Goal: Check status

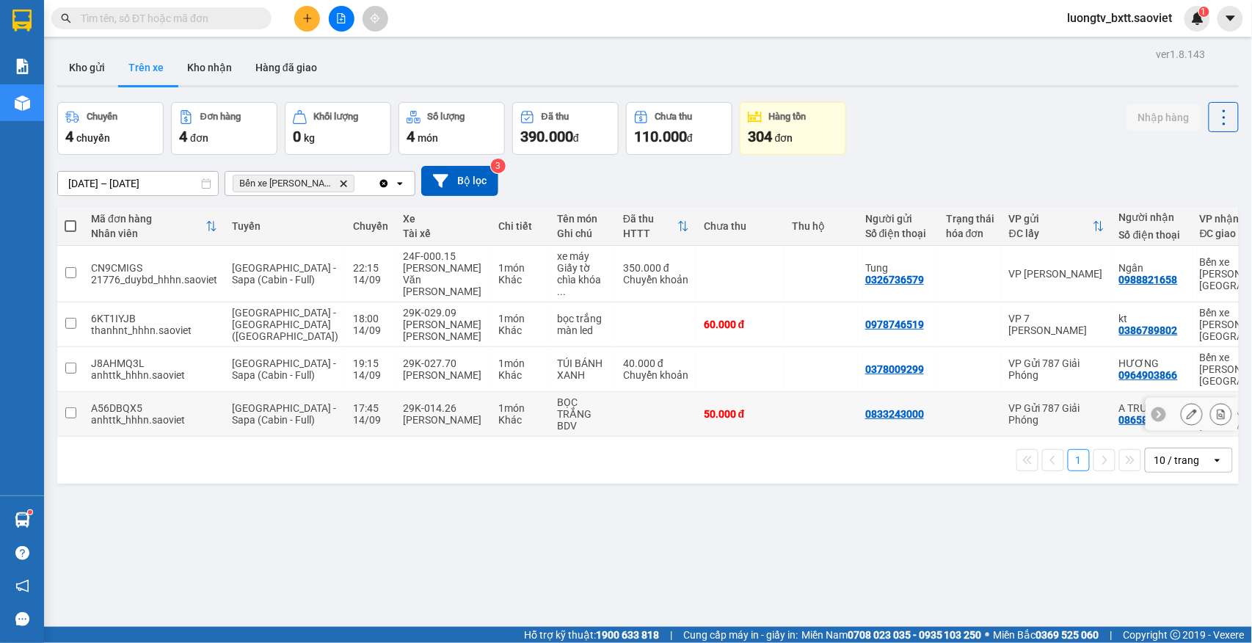
click at [616, 393] on td at bounding box center [656, 414] width 81 height 45
checkbox input "true"
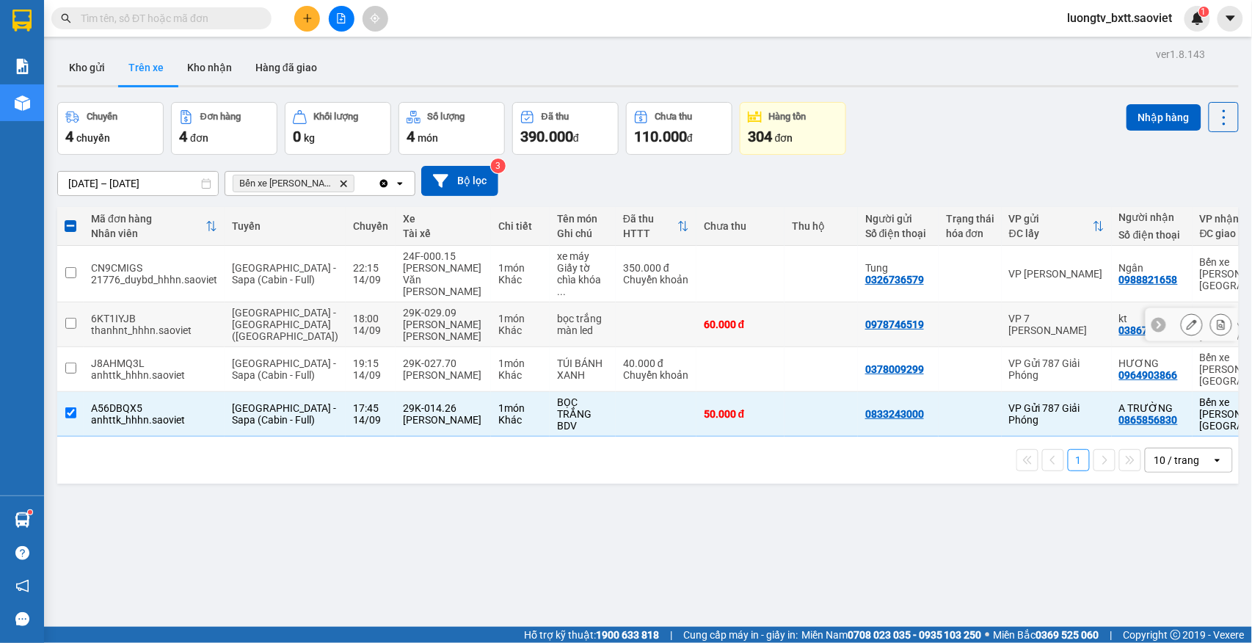
click at [616, 307] on td at bounding box center [656, 324] width 81 height 45
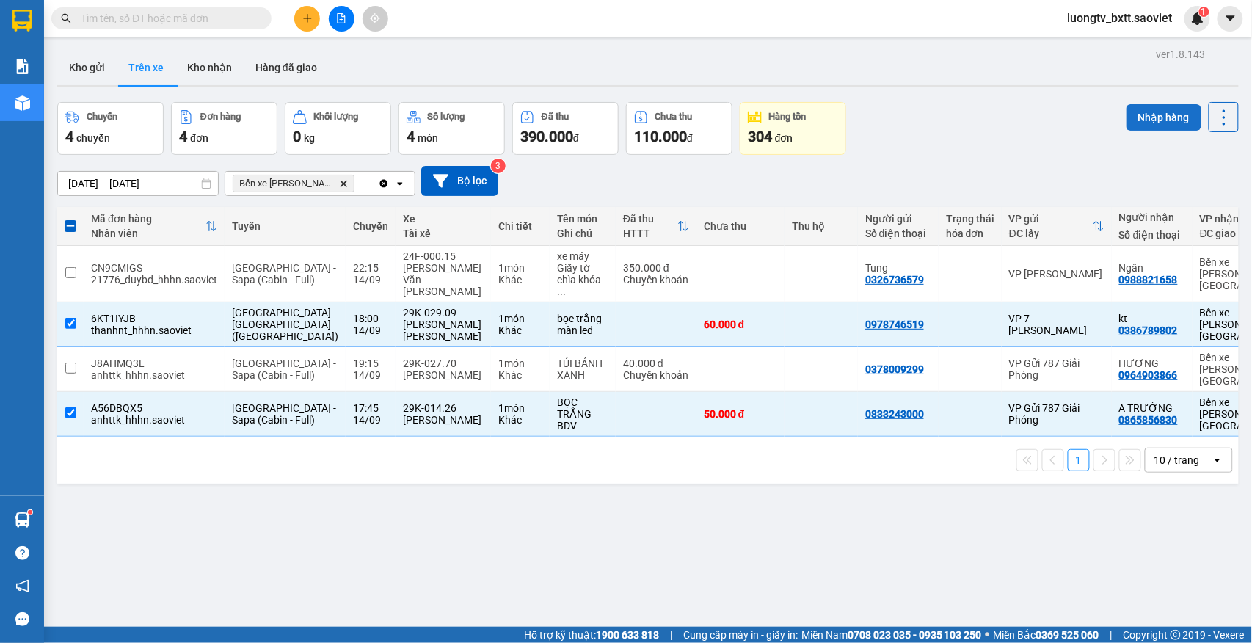
click at [1134, 122] on button "Nhập hàng" at bounding box center [1164, 117] width 75 height 26
checkbox input "false"
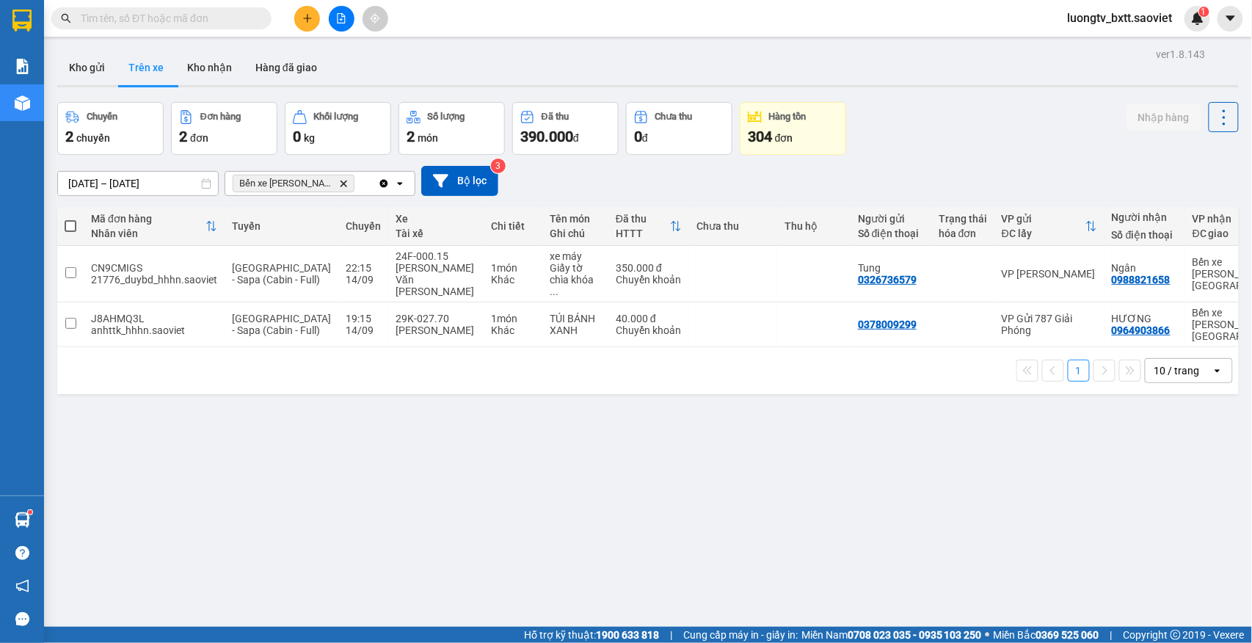
click at [1004, 131] on div "Chuyến 2 chuyến Đơn hàng 2 đơn [PERSON_NAME] 0 kg Số [PERSON_NAME] 2 món Đã thu…" at bounding box center [648, 128] width 1182 height 53
click at [85, 63] on button "Kho gửi" at bounding box center [86, 67] width 59 height 35
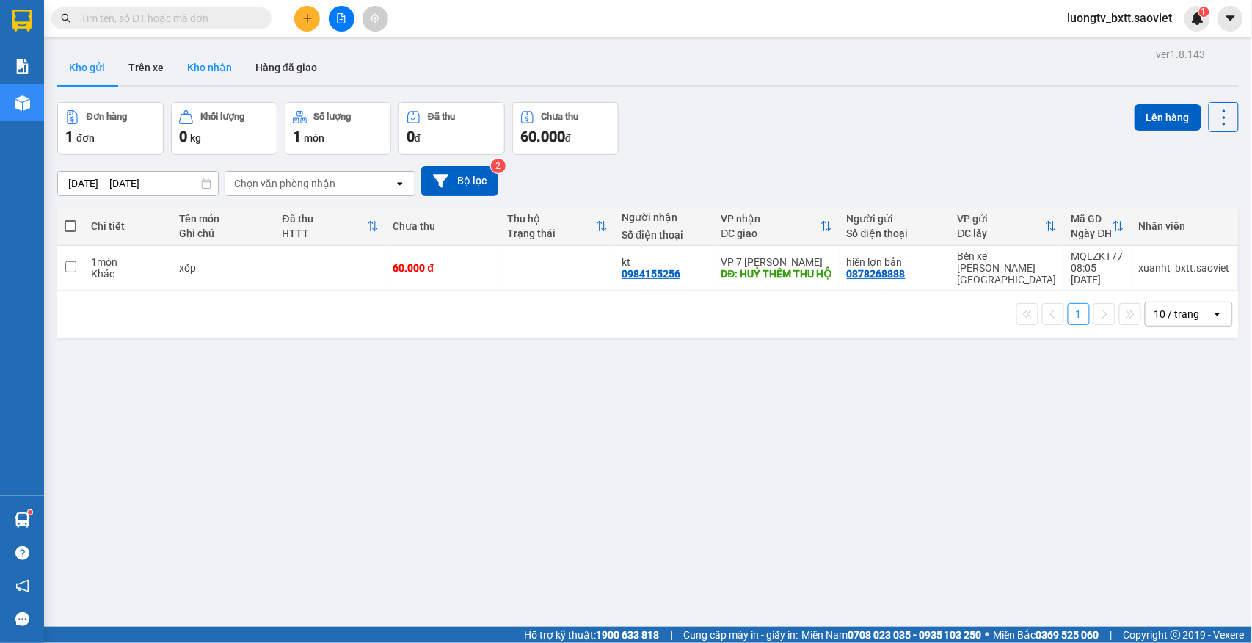
click at [210, 68] on button "Kho nhận" at bounding box center [209, 67] width 68 height 35
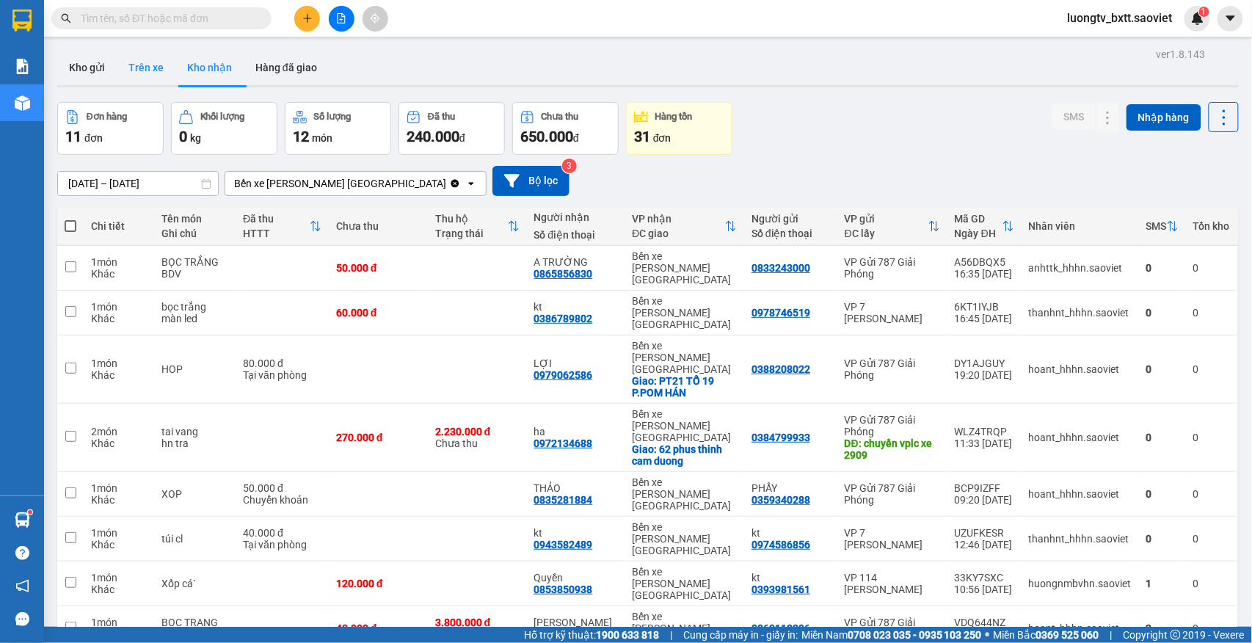
click at [142, 68] on button "Trên xe" at bounding box center [146, 67] width 59 height 35
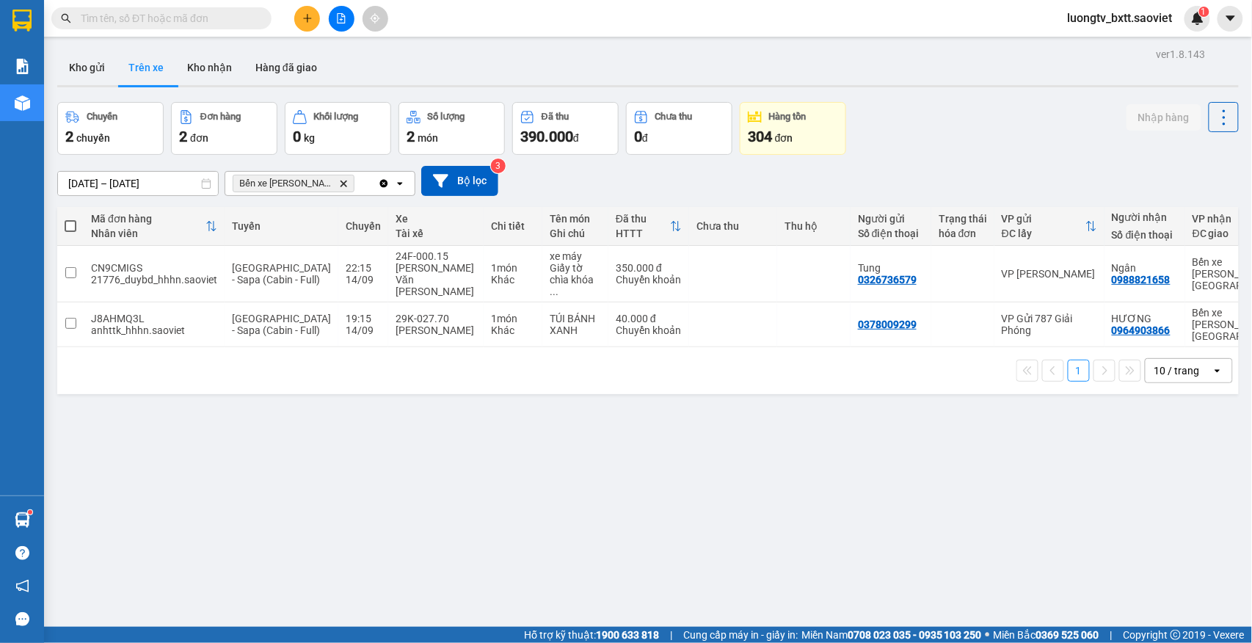
click at [973, 164] on div "[DATE] – [DATE] Press the down arrow key to interact with the calendar and sele…" at bounding box center [648, 181] width 1182 height 52
click at [926, 127] on div "Chuyến 2 chuyến Đơn hàng 2 đơn [PERSON_NAME] 0 kg Số [PERSON_NAME] 2 món Đã thu…" at bounding box center [648, 128] width 1182 height 53
click at [935, 460] on div "ver 1.8.143 Kho gửi Trên xe [PERSON_NAME] Hàng đã giao Chuyến 2 chuyến Đơn hàng…" at bounding box center [648, 365] width 1194 height 643
click at [940, 442] on div "ver 1.8.143 Kho gửi Trên xe [PERSON_NAME] Hàng đã giao Chuyến 2 chuyến Đơn hàng…" at bounding box center [648, 365] width 1194 height 643
click at [953, 153] on div "Chuyến 2 chuyến Đơn hàng 2 đơn [PERSON_NAME] 0 kg Số [PERSON_NAME] 2 món Đã thu…" at bounding box center [648, 128] width 1182 height 53
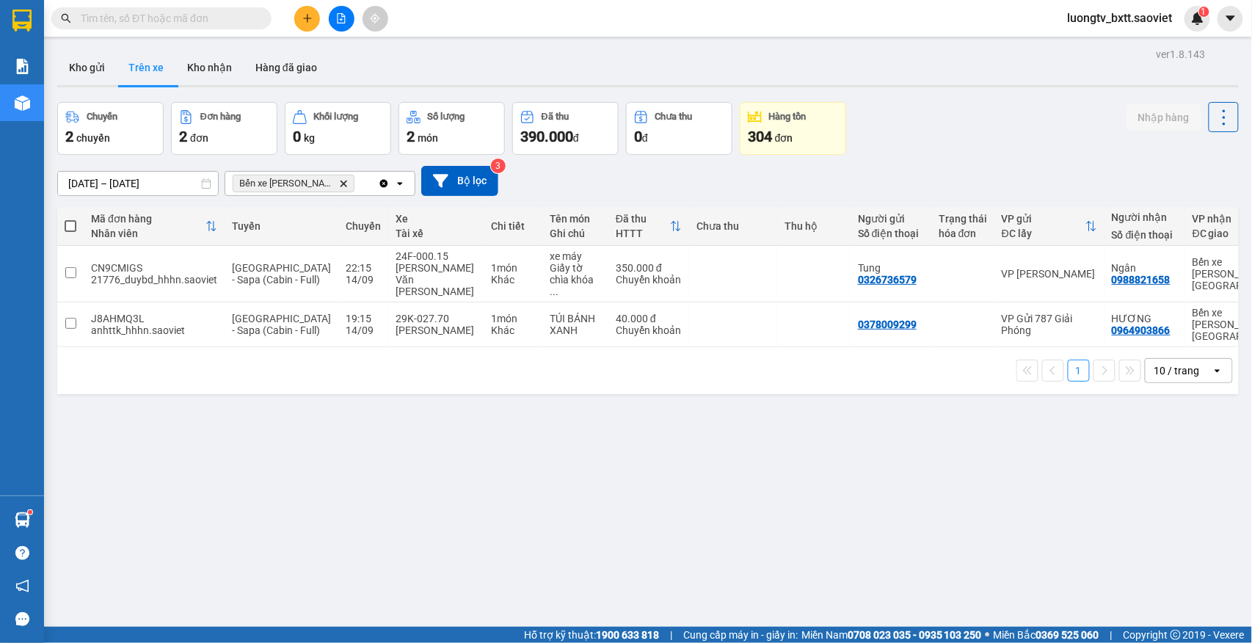
click at [672, 435] on div "ver 1.8.143 Kho gửi Trên xe [PERSON_NAME] Hàng đã giao Chuyến 2 chuyến Đơn hàng…" at bounding box center [648, 365] width 1194 height 643
click at [1129, 151] on div "Nhập hàng" at bounding box center [1183, 128] width 112 height 53
